Goal: Task Accomplishment & Management: Use online tool/utility

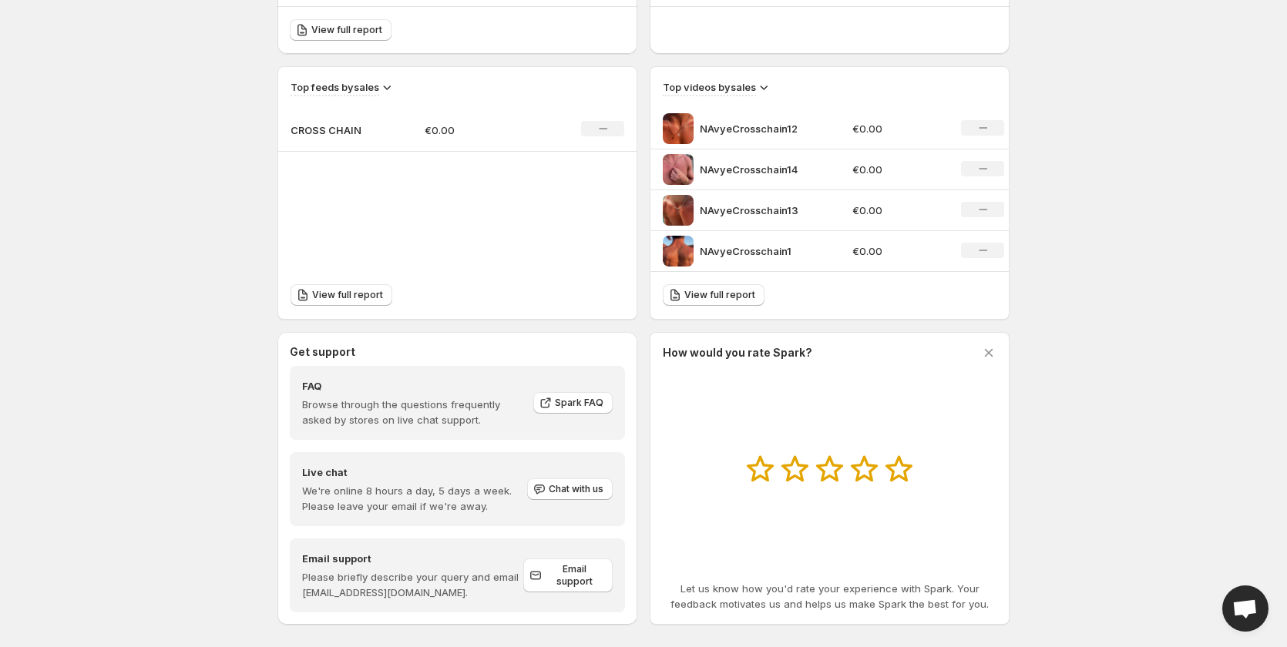
scroll to position [493, 0]
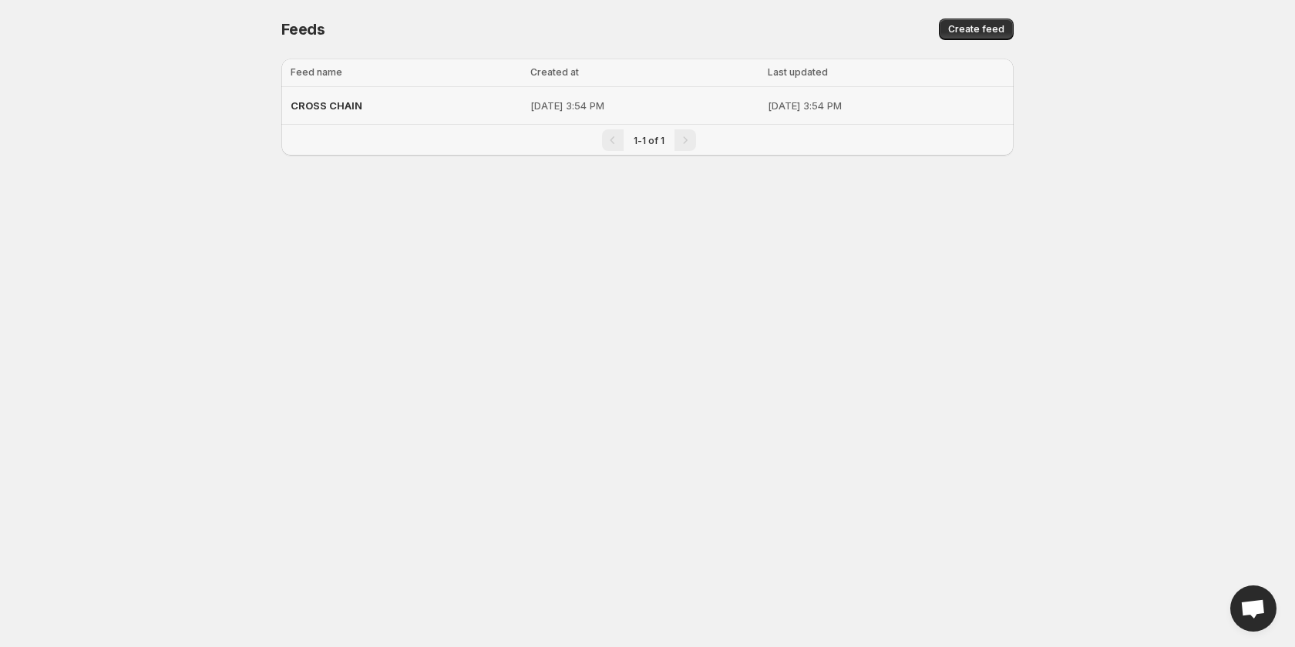
click at [664, 98] on p "[DATE] 3:54 PM" at bounding box center [644, 105] width 228 height 15
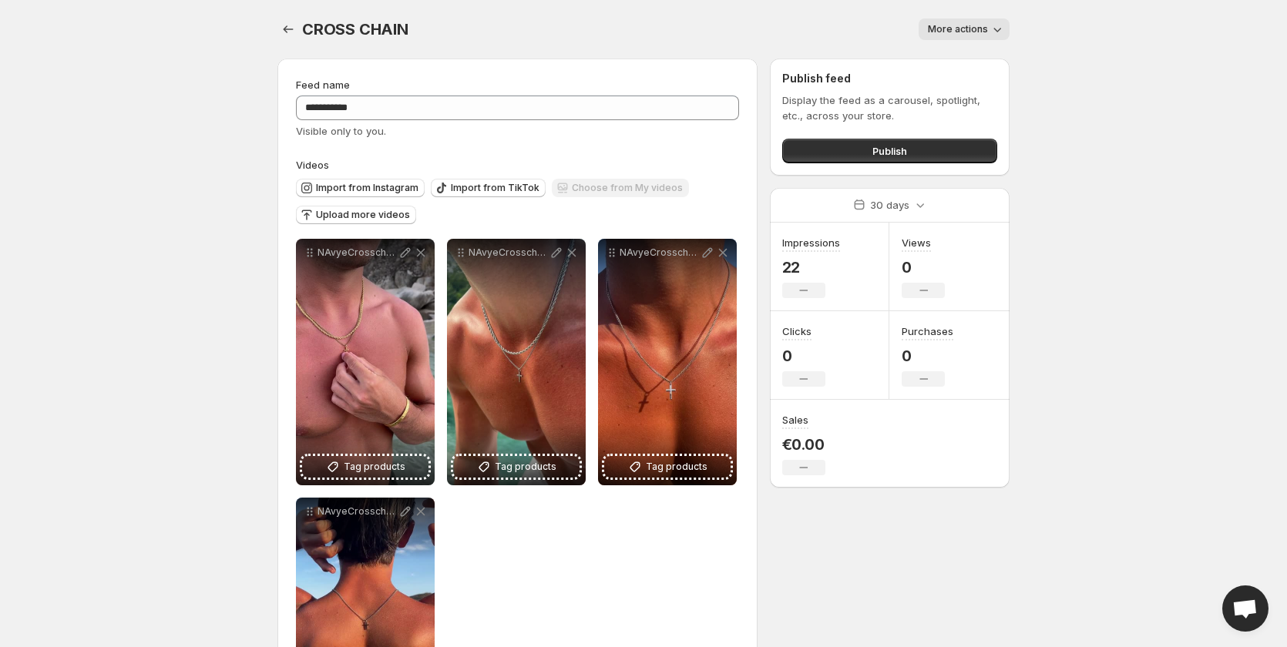
click at [984, 33] on span "More actions" at bounding box center [958, 29] width 60 height 12
click at [1067, 139] on body "**********" at bounding box center [643, 323] width 1287 height 647
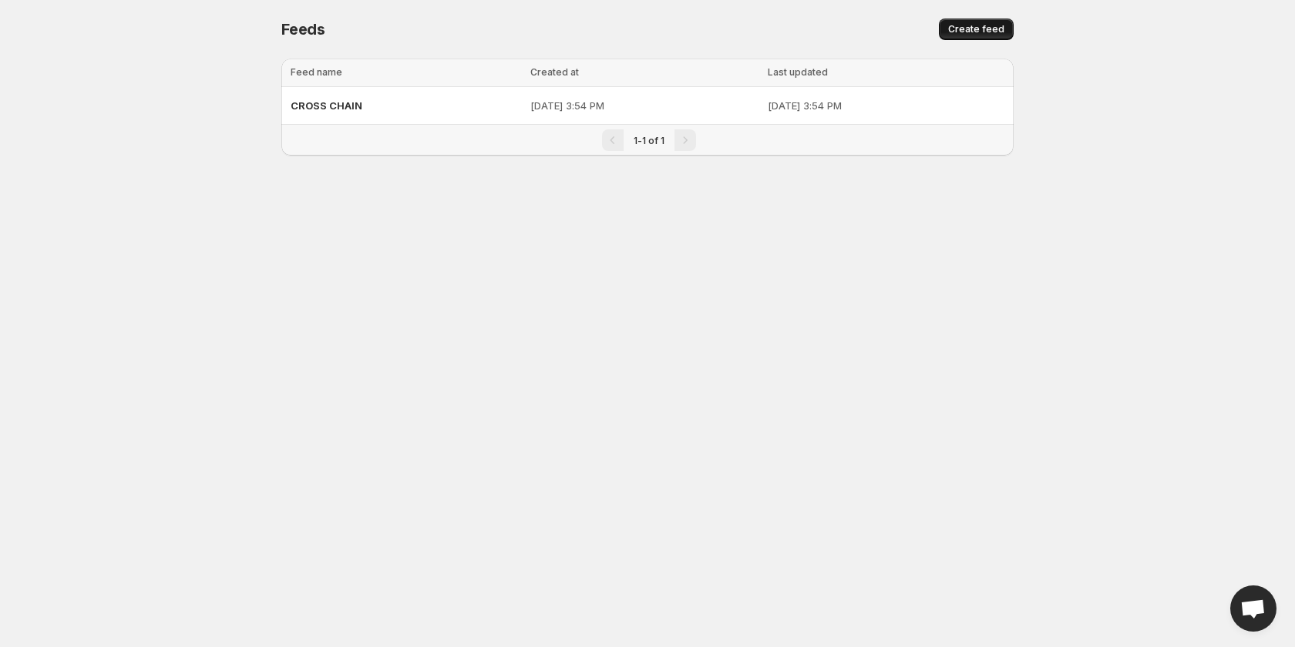
click at [977, 30] on span "Create feed" at bounding box center [976, 29] width 56 height 12
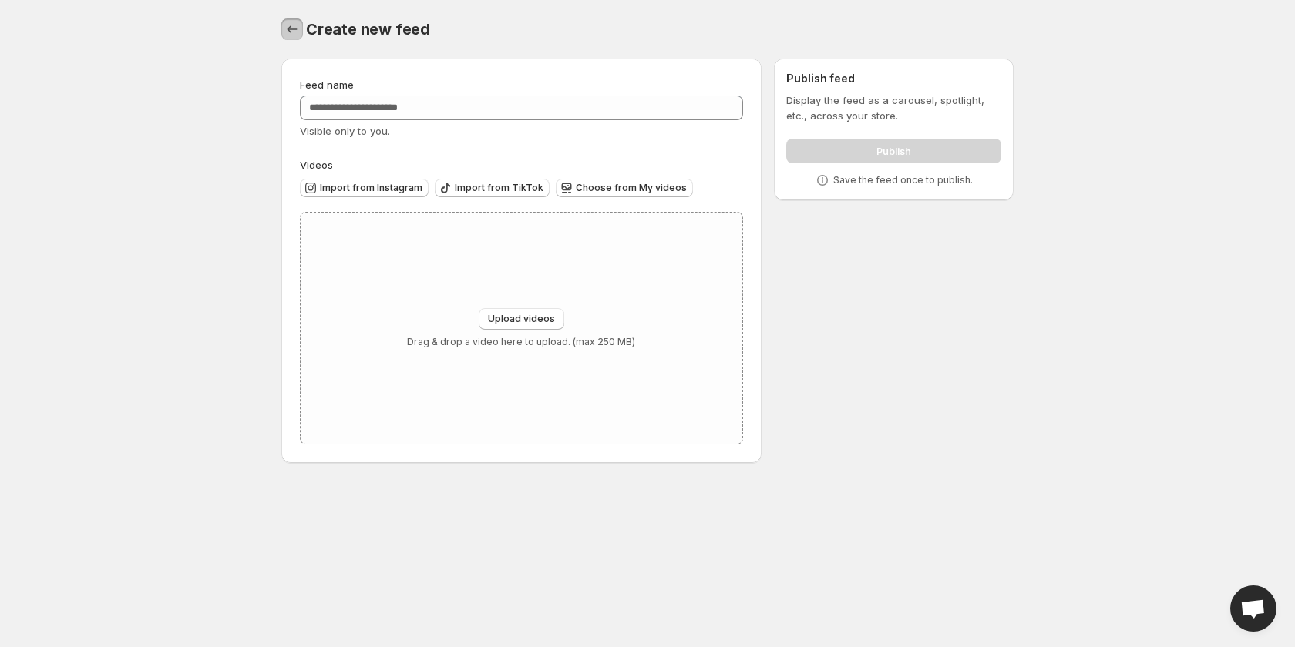
click at [298, 31] on icon "Settings" at bounding box center [291, 29] width 15 height 15
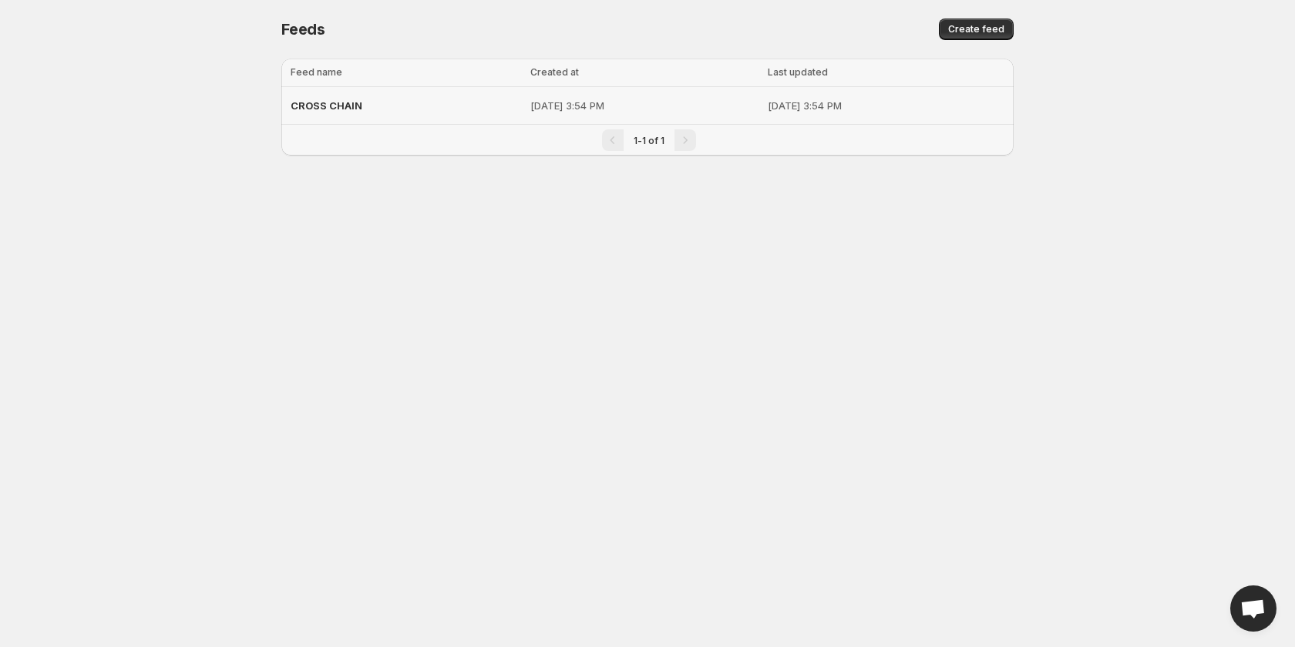
click at [530, 107] on p "[DATE] 3:54 PM" at bounding box center [644, 105] width 228 height 15
